Goal: Check status

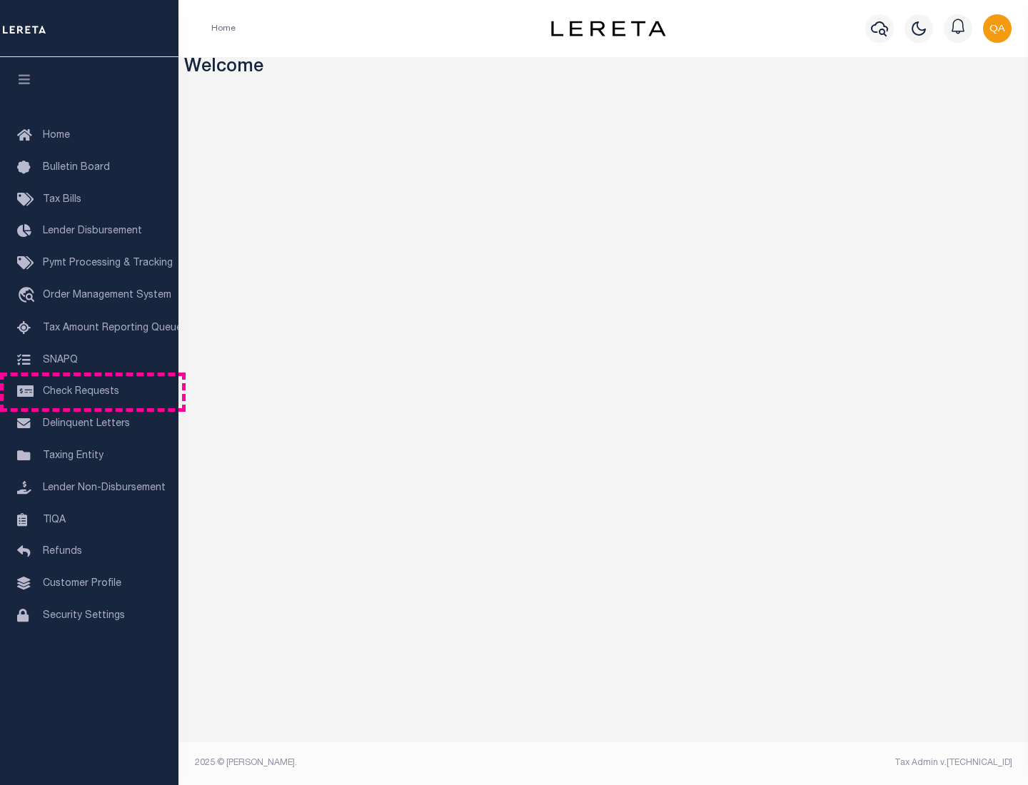
click at [89, 392] on span "Check Requests" at bounding box center [81, 392] width 76 height 10
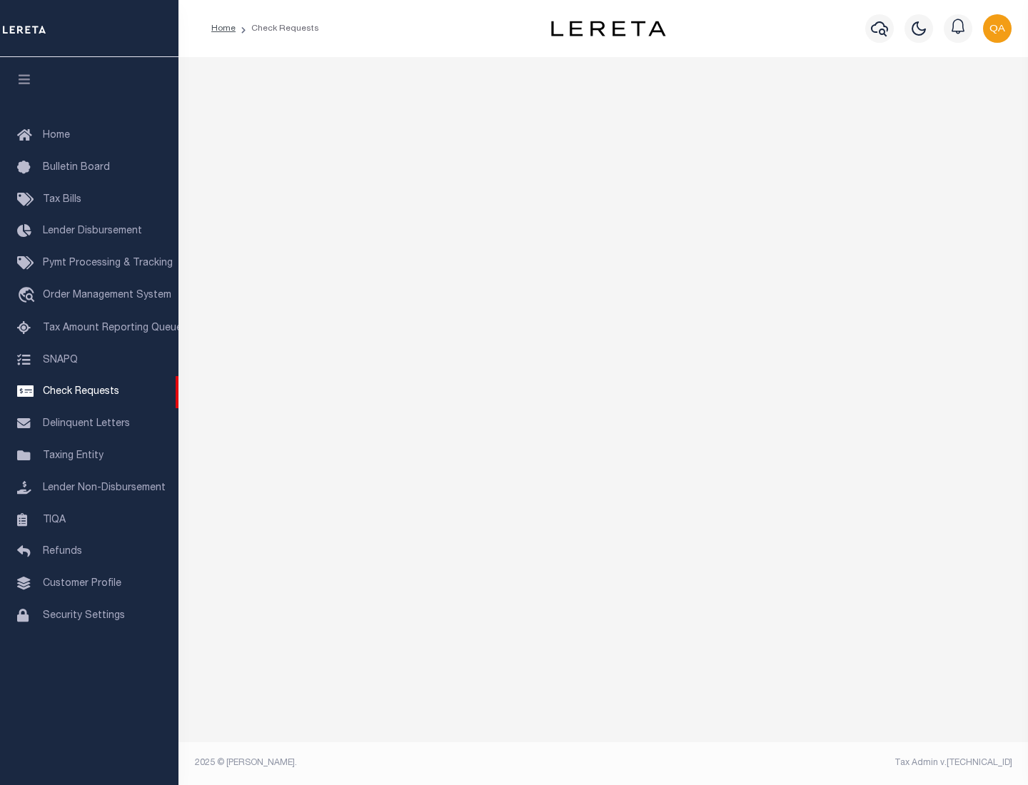
select select "50"
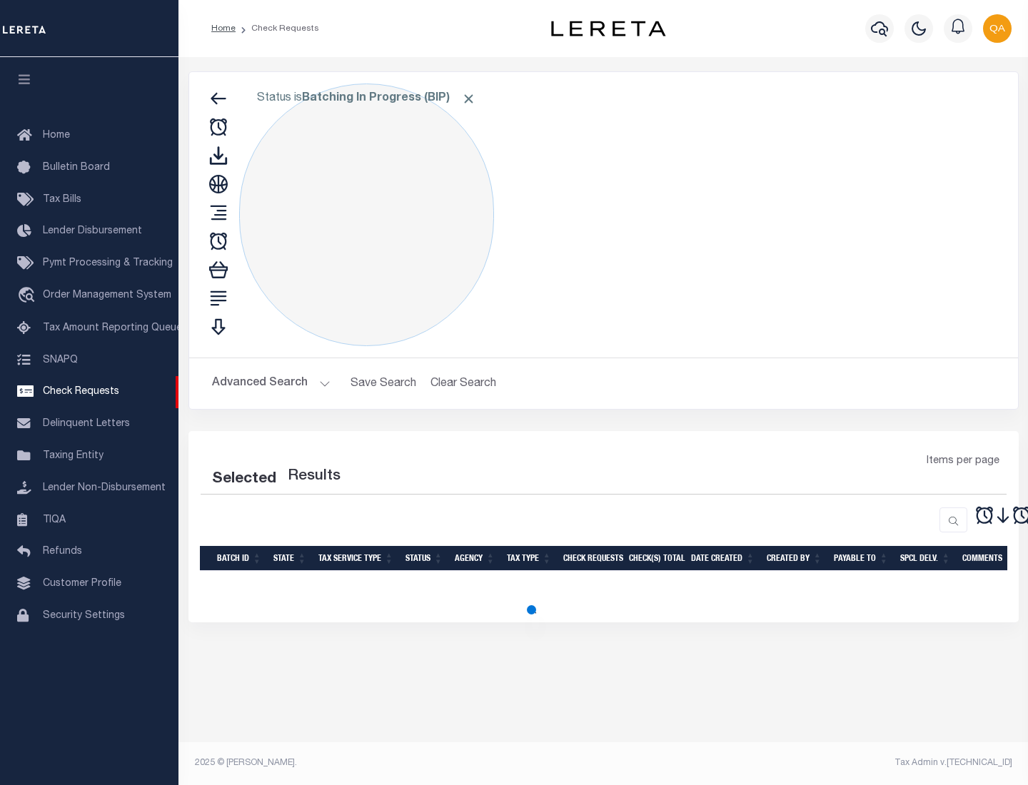
select select "50"
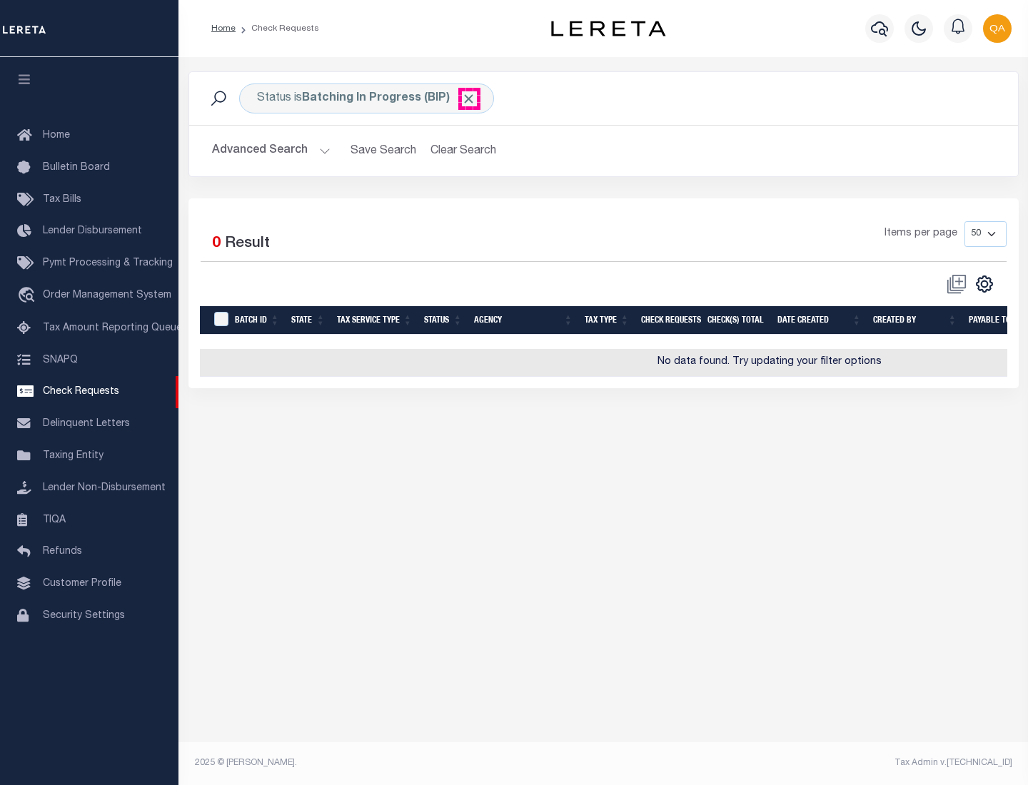
click at [469, 98] on span "Click to Remove" at bounding box center [468, 98] width 15 height 15
